Goal: Task Accomplishment & Management: Use online tool/utility

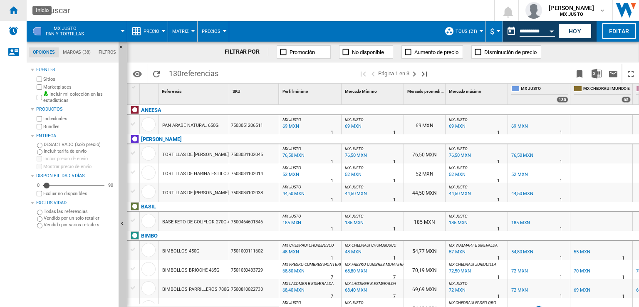
click at [14, 15] on div "Inicio" at bounding box center [13, 10] width 27 height 21
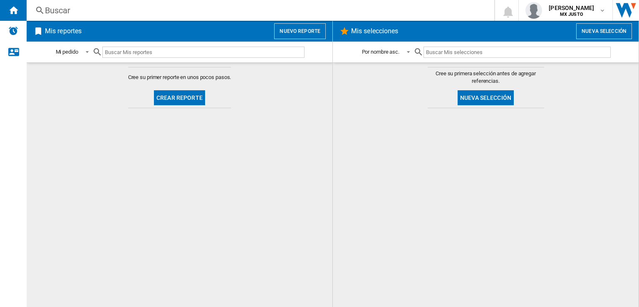
click at [192, 92] on button "Crear reporte" at bounding box center [179, 97] width 51 height 15
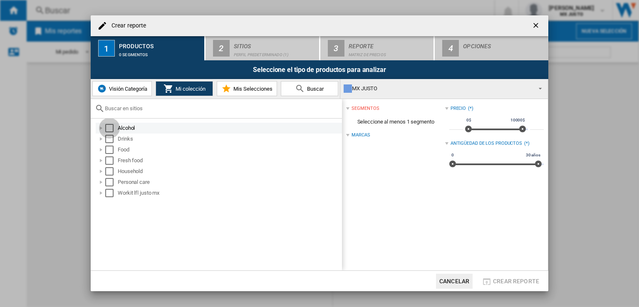
click at [110, 127] on div "Select" at bounding box center [109, 128] width 8 height 8
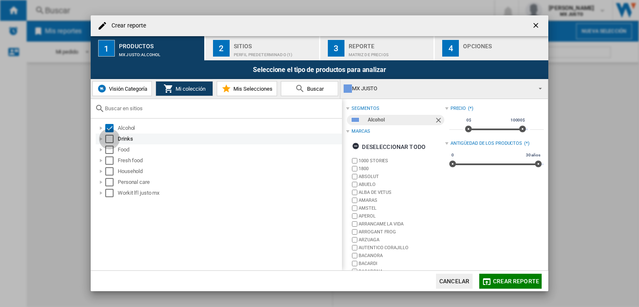
click at [110, 140] on div "Select" at bounding box center [109, 139] width 8 height 8
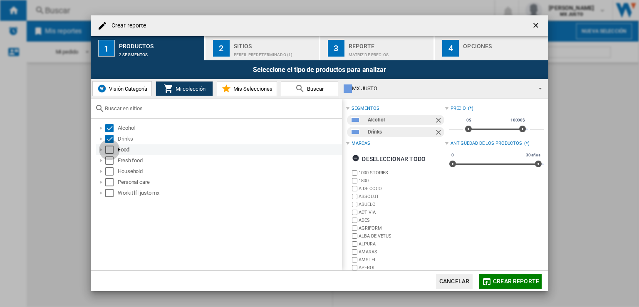
click at [109, 148] on div "Select" at bounding box center [109, 150] width 8 height 8
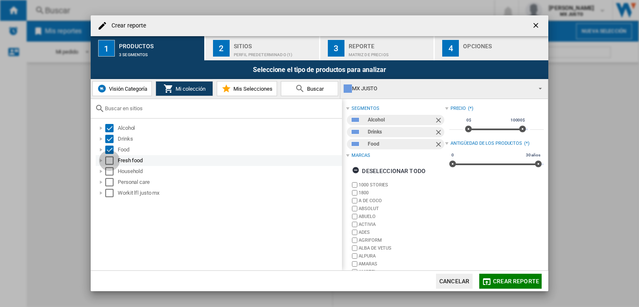
click at [109, 158] on div "Select" at bounding box center [109, 160] width 8 height 8
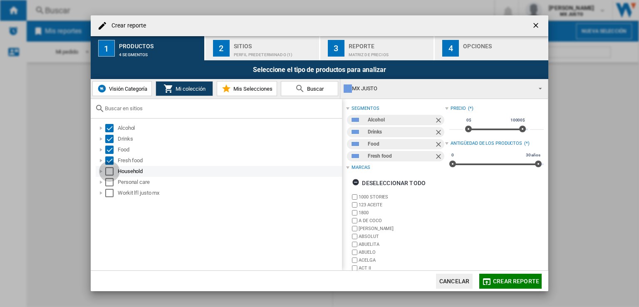
click at [108, 170] on div "Select" at bounding box center [109, 171] width 8 height 8
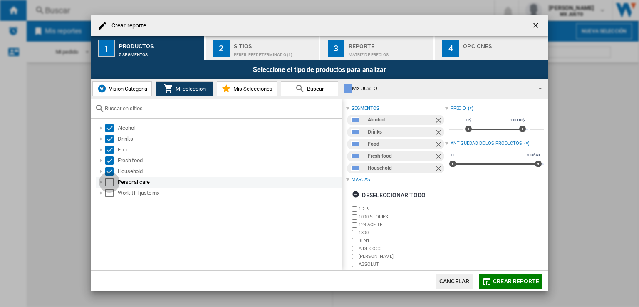
click at [108, 181] on div "Select" at bounding box center [109, 182] width 8 height 8
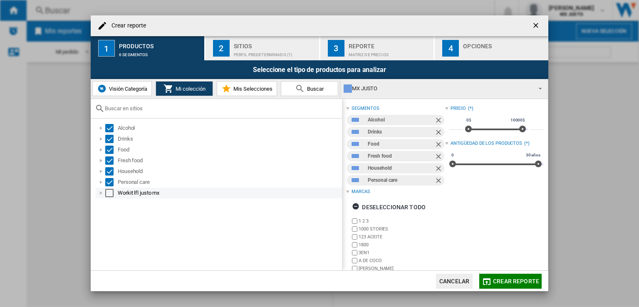
click at [109, 191] on div "Select" at bounding box center [109, 193] width 8 height 8
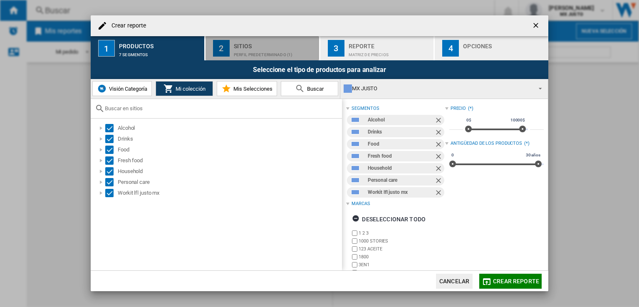
click at [257, 49] on div "Perfil predeterminado (1)" at bounding box center [275, 52] width 82 height 9
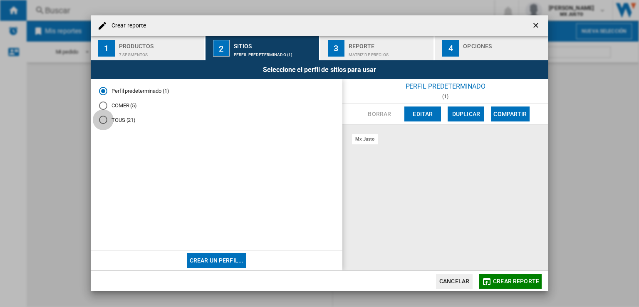
click at [106, 118] on div "TOUS (21)" at bounding box center [103, 120] width 8 height 8
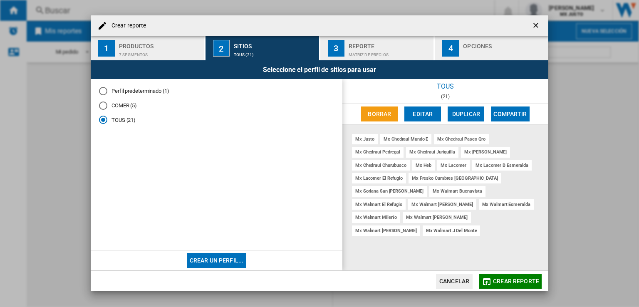
drag, startPoint x: 321, startPoint y: 20, endPoint x: 244, endPoint y: 130, distance: 134.4
click at [244, 130] on md-radio-group "Perfil predeterminado (1) COMER (5) TOUS (21)" at bounding box center [216, 108] width 235 height 43
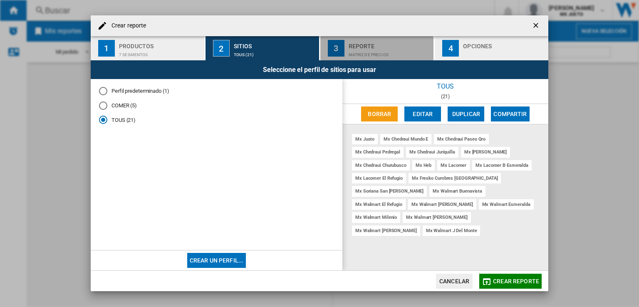
click at [355, 41] on div "Reporte" at bounding box center [390, 44] width 82 height 9
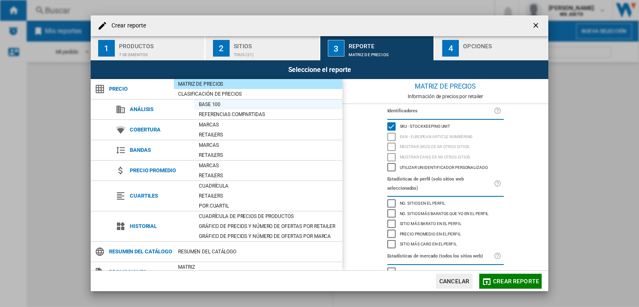
drag, startPoint x: 355, startPoint y: 41, endPoint x: 320, endPoint y: 105, distance: 73.0
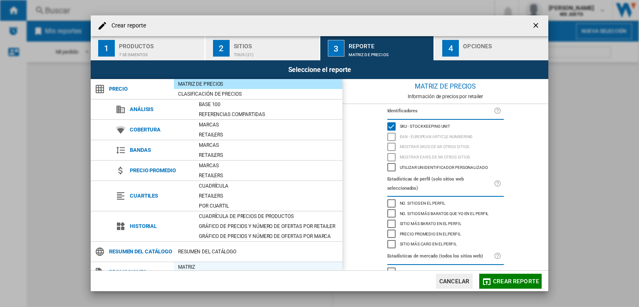
click at [198, 266] on div "Matriz" at bounding box center [258, 267] width 169 height 8
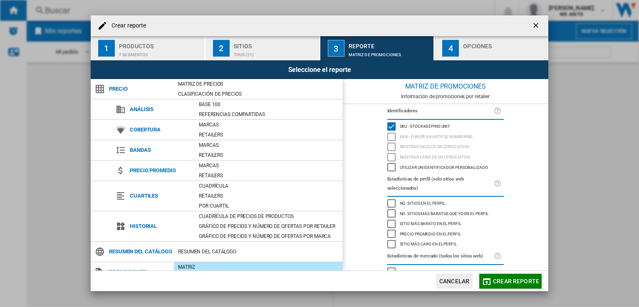
click at [465, 50] on div "button" at bounding box center [504, 52] width 82 height 9
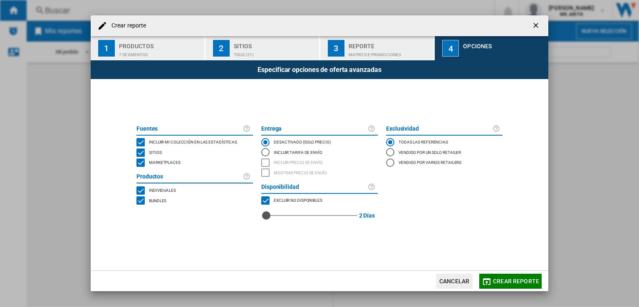
drag, startPoint x: 266, startPoint y: 216, endPoint x: 270, endPoint y: 217, distance: 4.2
click at [266, 206] on div "2" at bounding box center [266, 206] width 0 height 0
drag, startPoint x: 275, startPoint y: 216, endPoint x: 366, endPoint y: 225, distance: 91.6
click at [366, 225] on div "9 9 Días" at bounding box center [319, 216] width 116 height 20
drag, startPoint x: 333, startPoint y: 224, endPoint x: 352, endPoint y: 218, distance: 19.9
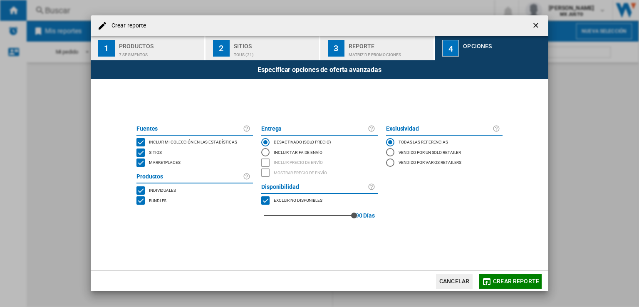
drag, startPoint x: 352, startPoint y: 218, endPoint x: 389, endPoint y: 247, distance: 46.9
click at [389, 247] on span at bounding box center [319, 249] width 374 height 43
click at [500, 283] on span "Crear reporte" at bounding box center [516, 281] width 46 height 7
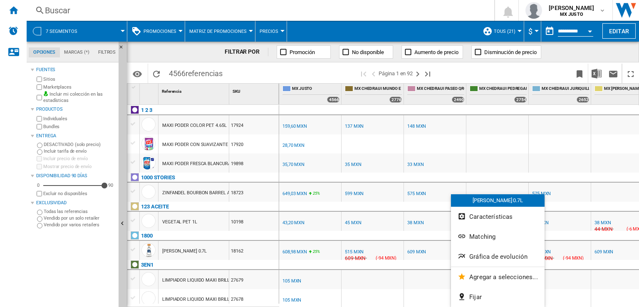
click at [598, 128] on div at bounding box center [319, 153] width 639 height 307
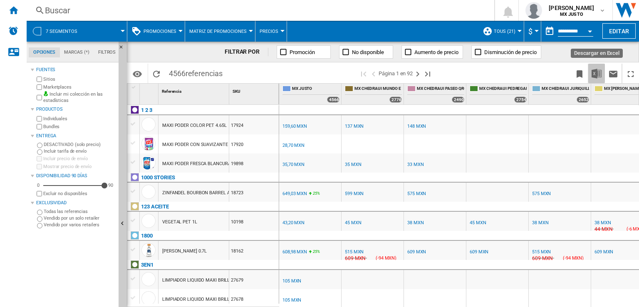
click at [598, 76] on img "Descargar en Excel" at bounding box center [597, 74] width 10 height 10
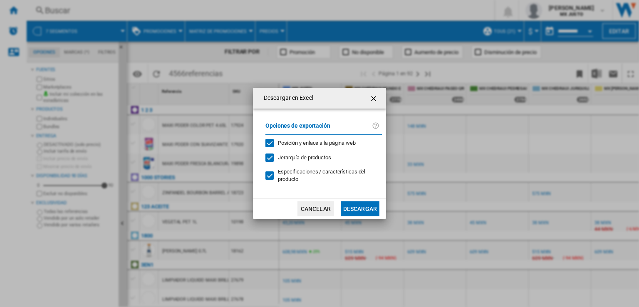
drag, startPoint x: 598, startPoint y: 76, endPoint x: 450, endPoint y: 187, distance: 185.5
click at [450, 187] on div "Descargar en Excel Opciones de exportación Posición y enlace a la página web Je…" at bounding box center [319, 153] width 639 height 307
click at [357, 207] on button "Descargar" at bounding box center [360, 208] width 39 height 15
